Goal: Task Accomplishment & Management: Manage account settings

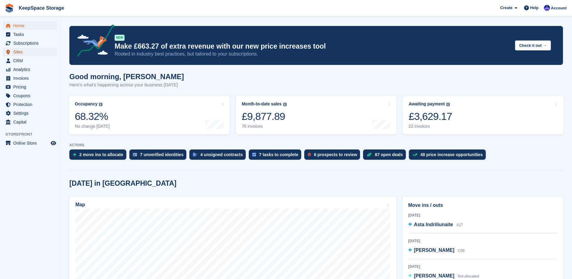
click at [20, 53] on span "Sites" at bounding box center [31, 52] width 36 height 8
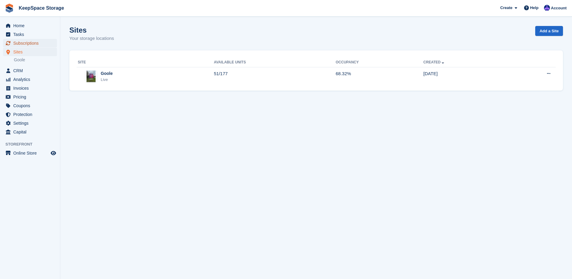
click at [33, 41] on span "Subscriptions" at bounding box center [31, 43] width 36 height 8
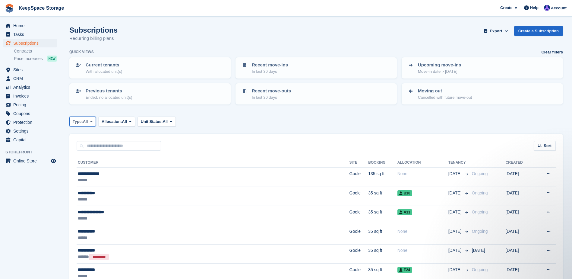
click at [85, 121] on span "All" at bounding box center [85, 121] width 5 height 6
click at [87, 150] on link "Upcoming" at bounding box center [98, 146] width 52 height 11
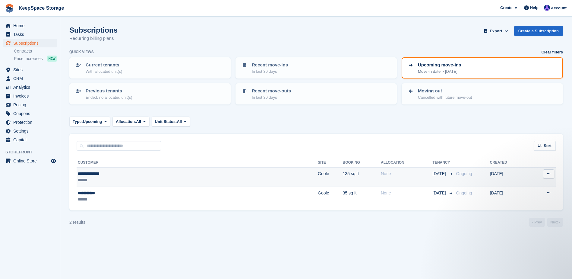
click at [343, 177] on td "135 sq ft" at bounding box center [362, 176] width 38 height 19
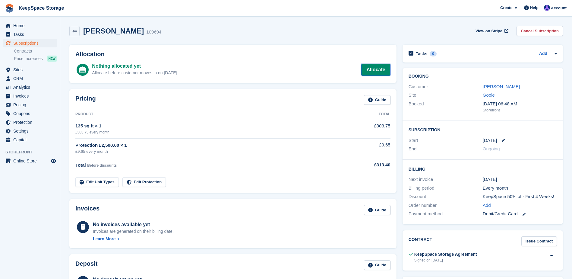
click at [368, 68] on link "Allocate" at bounding box center [375, 70] width 29 height 12
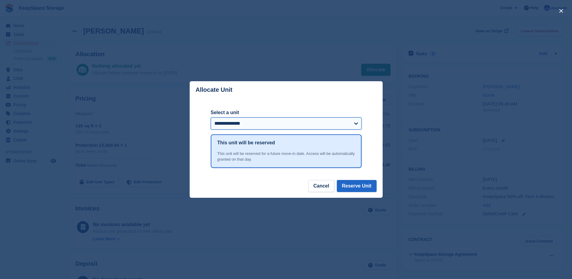
click at [276, 118] on select "**********" at bounding box center [286, 123] width 151 height 12
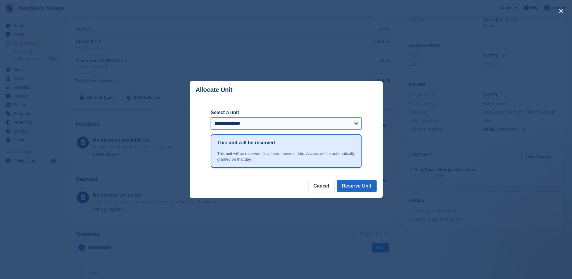
scroll to position [90, 0]
click at [263, 124] on select "**********" at bounding box center [286, 123] width 151 height 12
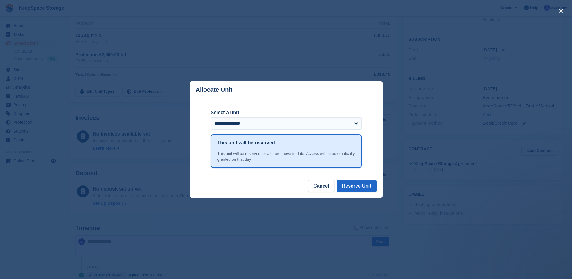
click at [292, 74] on div "close" at bounding box center [286, 139] width 572 height 279
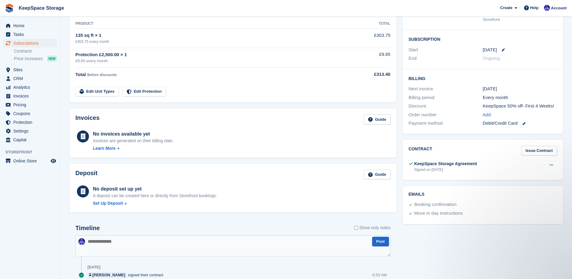
scroll to position [0, 0]
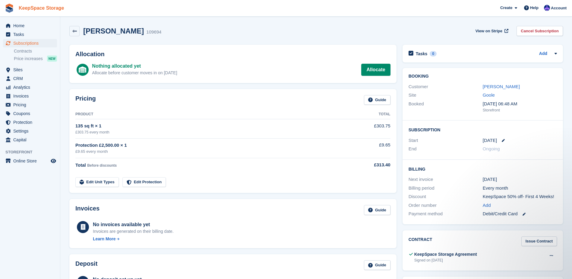
click at [44, 9] on link "KeepSpace Storage" at bounding box center [41, 8] width 50 height 10
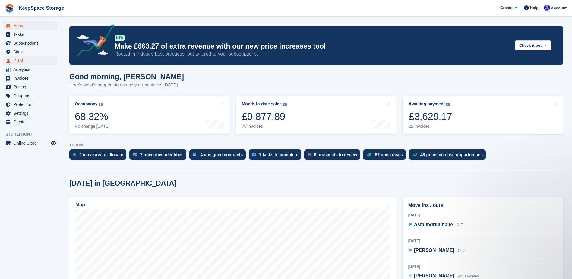
click at [18, 58] on span "CRM" at bounding box center [31, 60] width 36 height 8
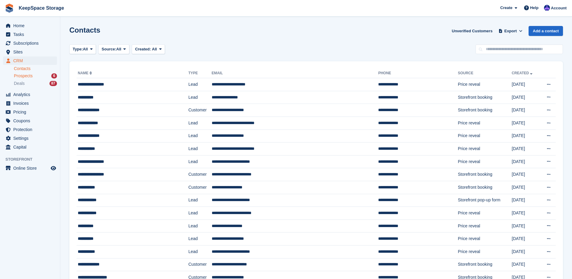
click at [24, 75] on span "Prospects" at bounding box center [23, 76] width 19 height 6
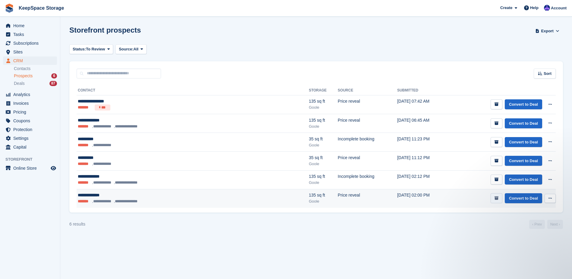
click at [497, 198] on icon "submit" at bounding box center [496, 198] width 4 height 4
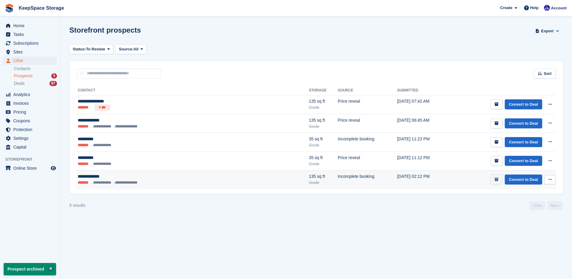
click at [496, 179] on icon "submit" at bounding box center [496, 179] width 4 height 4
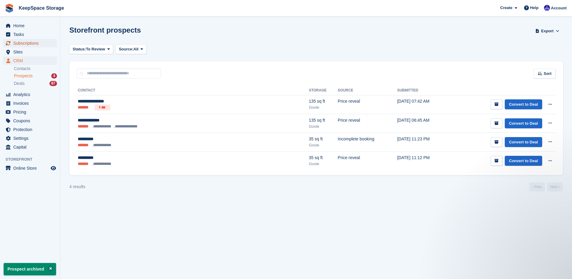
click at [20, 45] on span "Subscriptions" at bounding box center [31, 43] width 36 height 8
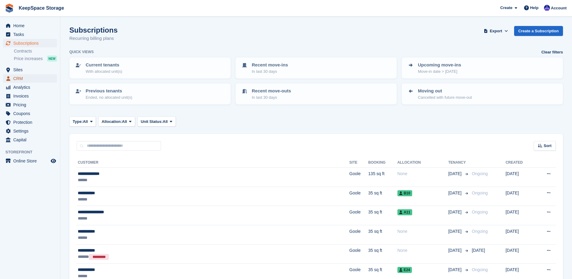
click at [23, 77] on span "CRM" at bounding box center [31, 78] width 36 height 8
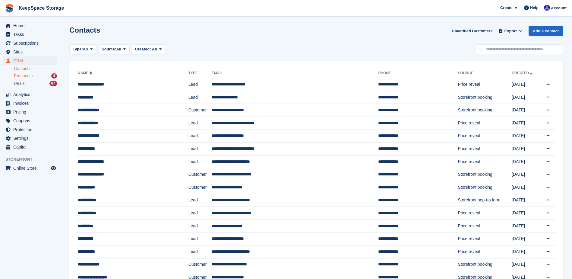
click at [36, 73] on div "Prospects 4" at bounding box center [35, 76] width 43 height 6
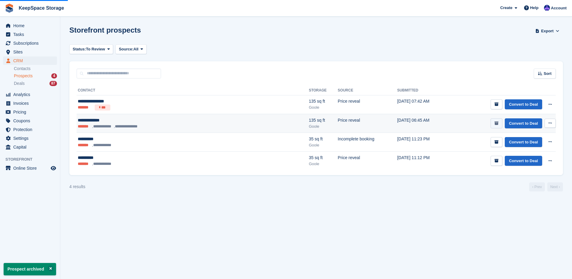
click at [495, 122] on button "submit" at bounding box center [496, 123] width 12 height 10
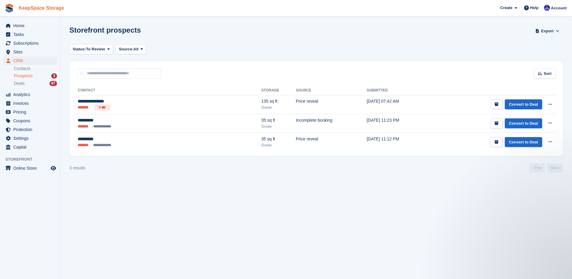
click at [38, 10] on link "KeepSpace Storage" at bounding box center [41, 8] width 50 height 10
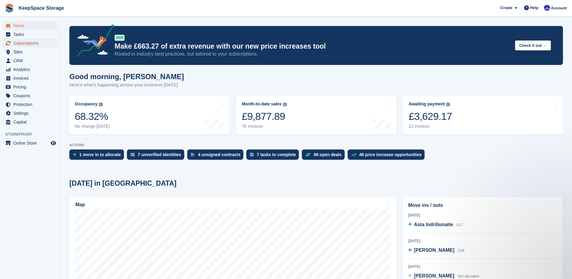
click at [24, 40] on span "Subscriptions" at bounding box center [31, 43] width 36 height 8
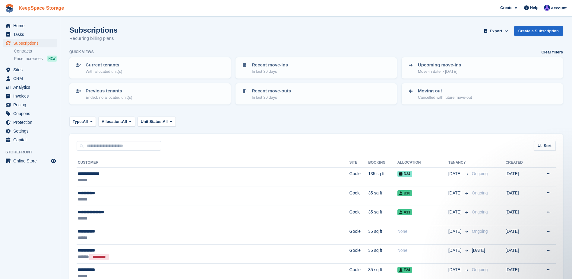
click at [19, 8] on link "KeepSpace Storage" at bounding box center [41, 8] width 50 height 10
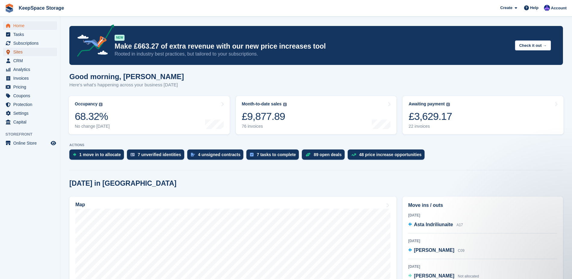
click at [33, 51] on span "Sites" at bounding box center [31, 52] width 36 height 8
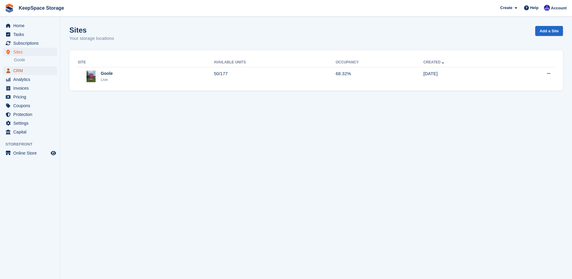
click at [29, 70] on span "CRM" at bounding box center [31, 70] width 36 height 8
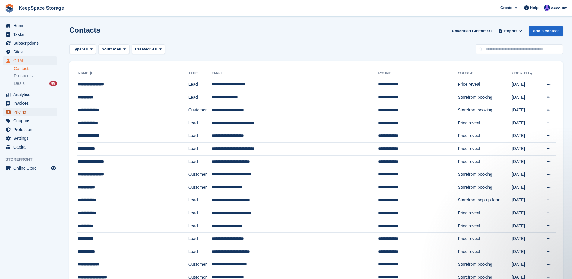
click at [24, 114] on span "Pricing" at bounding box center [31, 112] width 36 height 8
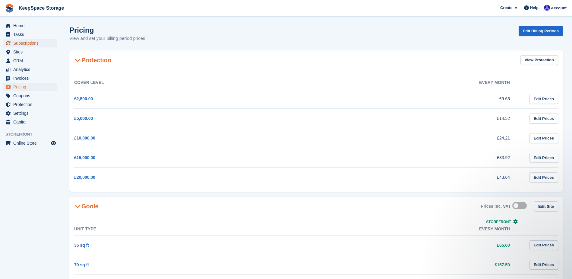
click at [12, 45] on link "Subscriptions" at bounding box center [30, 43] width 54 height 8
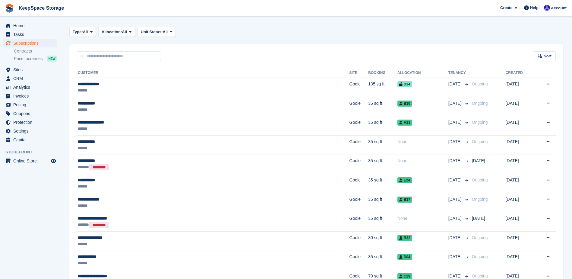
scroll to position [90, 0]
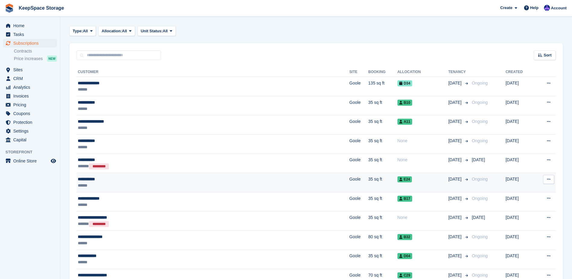
click at [180, 178] on div "**********" at bounding box center [158, 179] width 161 height 6
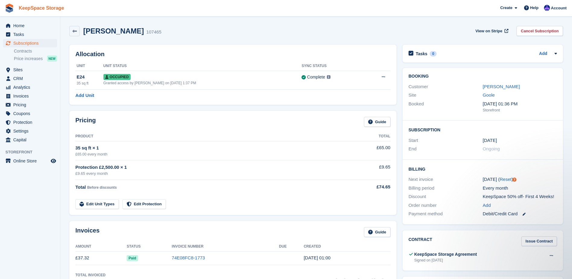
click at [27, 6] on link "KeepSpace Storage" at bounding box center [41, 8] width 50 height 10
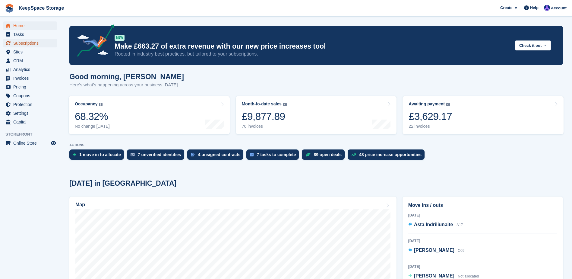
click at [32, 40] on span "Subscriptions" at bounding box center [31, 43] width 36 height 8
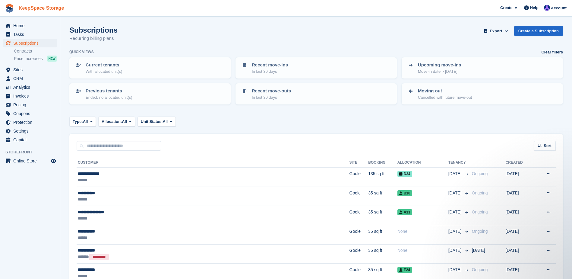
click at [31, 7] on link "KeepSpace Storage" at bounding box center [41, 8] width 50 height 10
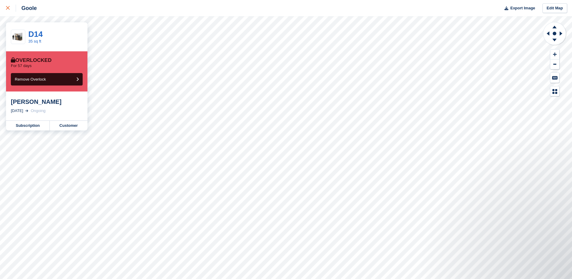
click at [8, 4] on link at bounding box center [8, 8] width 16 height 16
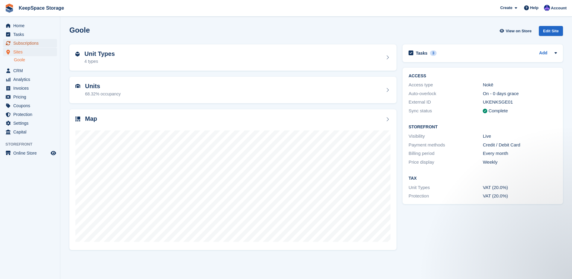
click at [36, 42] on span "Subscriptions" at bounding box center [31, 43] width 36 height 8
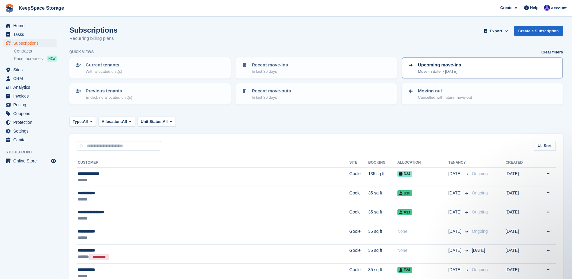
click at [455, 68] on p "Upcoming move-ins" at bounding box center [439, 64] width 43 height 7
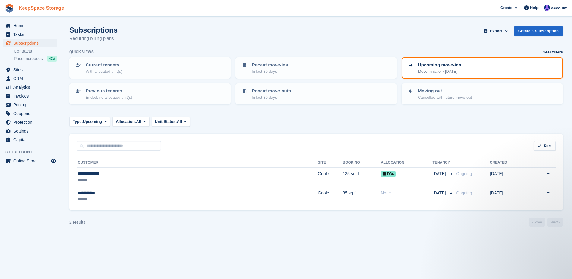
click at [36, 7] on link "KeepSpace Storage" at bounding box center [41, 8] width 50 height 10
